Goal: Task Accomplishment & Management: Use online tool/utility

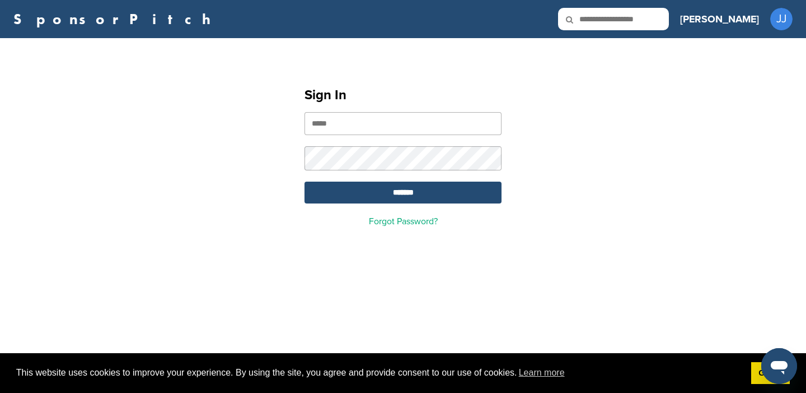
click at [391, 135] on input "email" at bounding box center [403, 123] width 197 height 23
type input "**********"
click at [305, 181] on input "*******" at bounding box center [403, 192] width 197 height 22
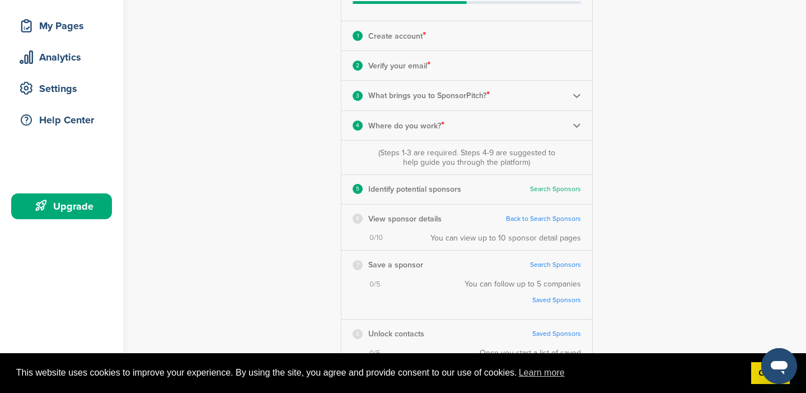
scroll to position [183, 0]
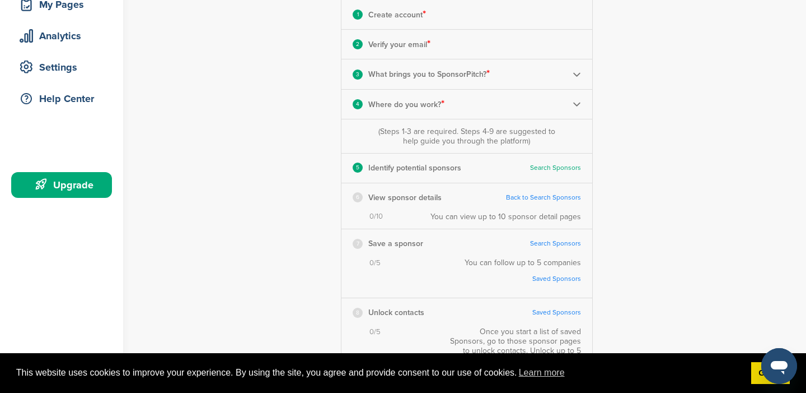
click at [530, 194] on link "Back to Search Sponsors" at bounding box center [543, 197] width 75 height 8
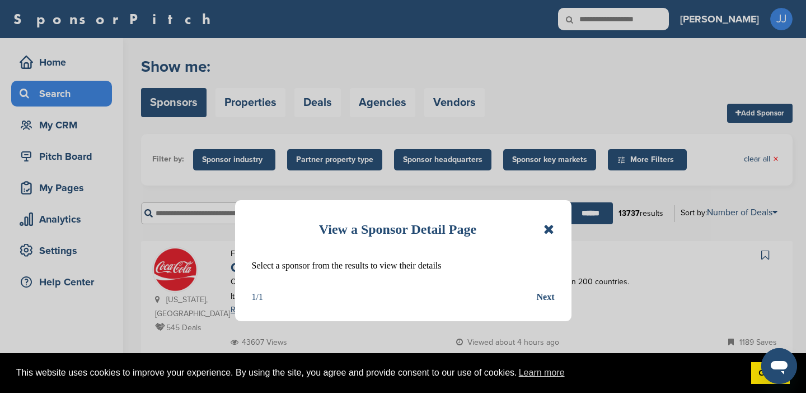
click at [548, 294] on div "Next" at bounding box center [546, 297] width 18 height 15
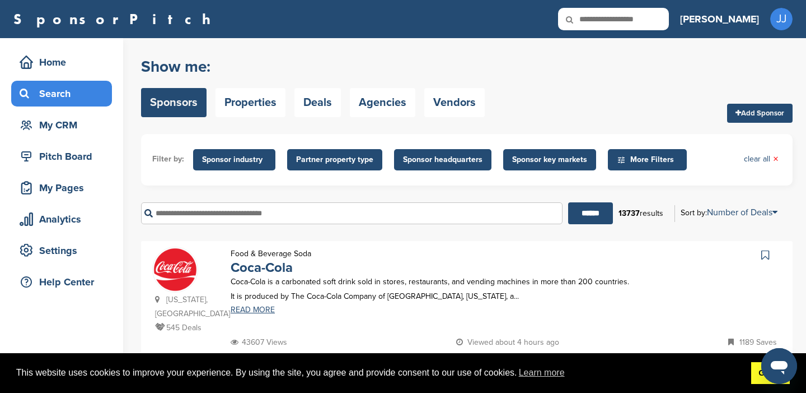
click at [757, 375] on link "Got it!" at bounding box center [771, 373] width 39 height 22
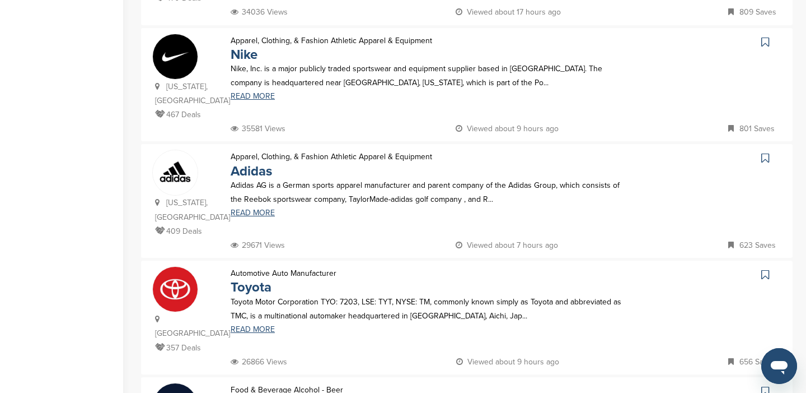
scroll to position [118, 0]
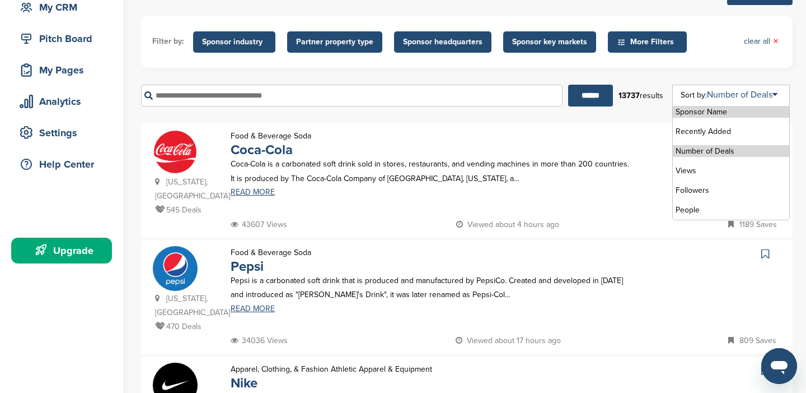
click at [729, 151] on li "Number of Deals" at bounding box center [731, 151] width 116 height 12
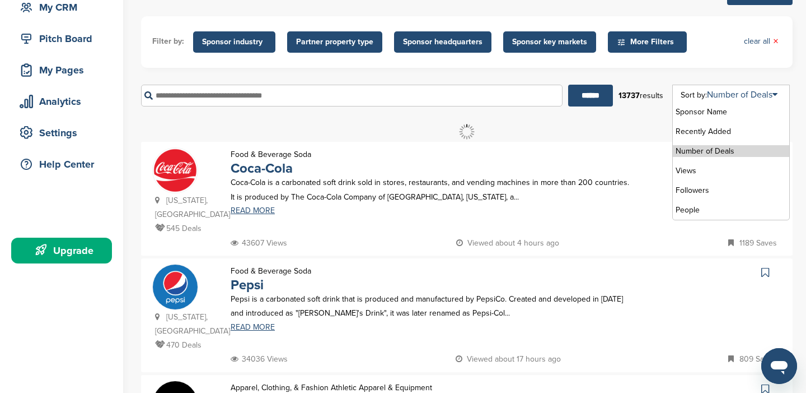
scroll to position [0, 0]
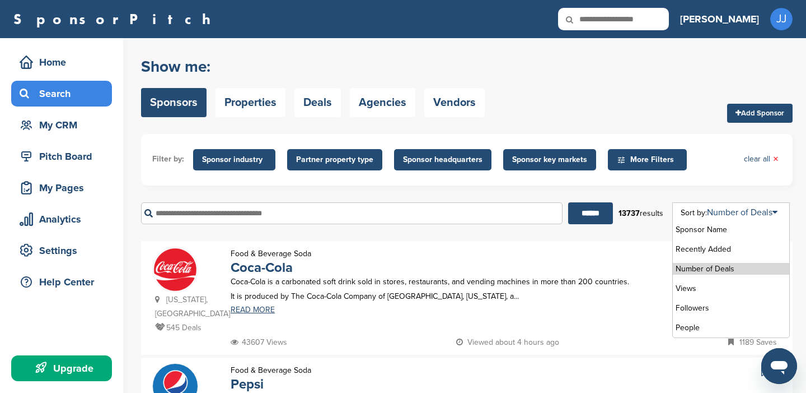
click at [711, 266] on li "Number of Deals" at bounding box center [731, 269] width 116 height 12
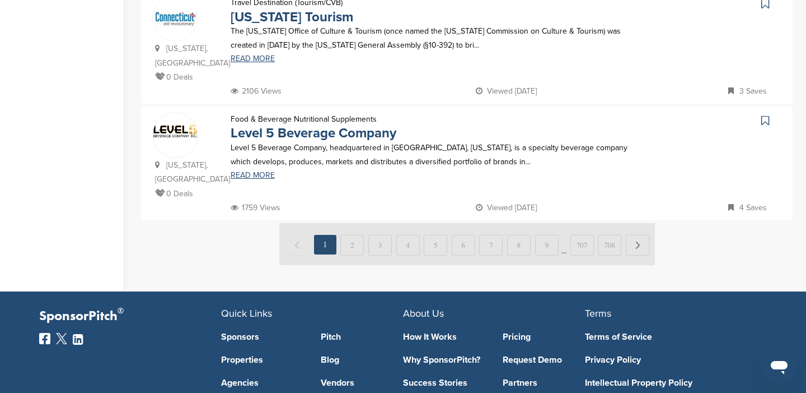
scroll to position [1174, 0]
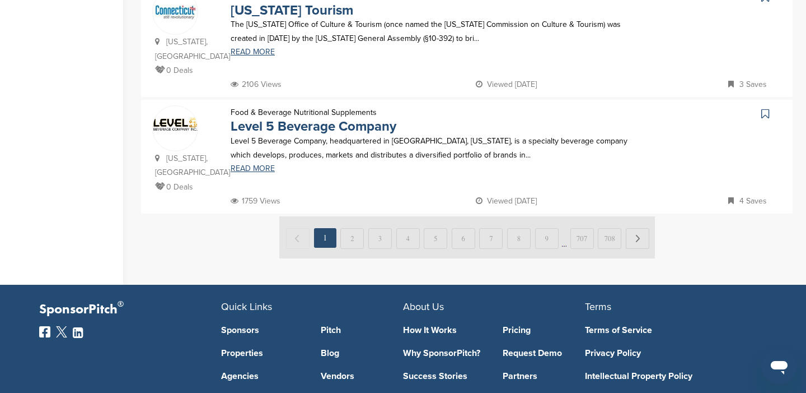
click at [349, 216] on img at bounding box center [467, 237] width 376 height 42
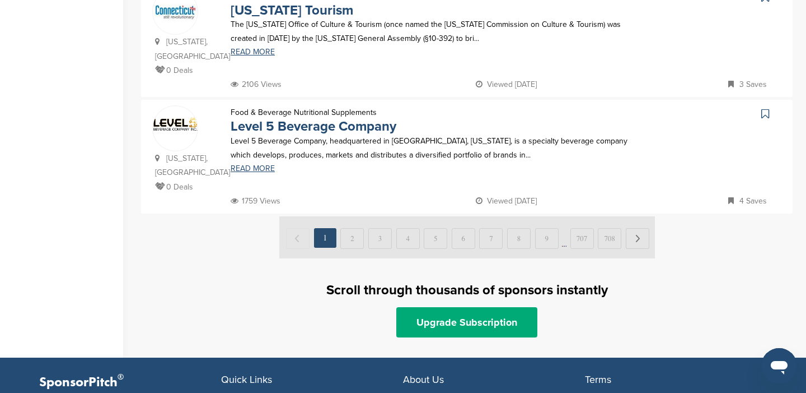
click at [353, 216] on img at bounding box center [467, 237] width 376 height 42
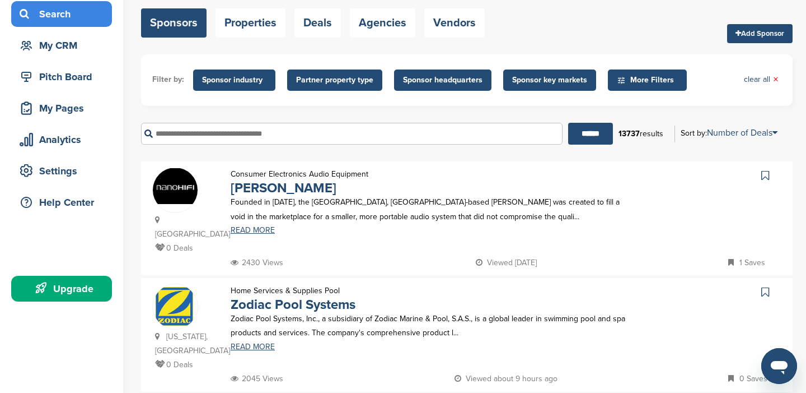
scroll to position [0, 0]
